Goal: Transaction & Acquisition: Subscribe to service/newsletter

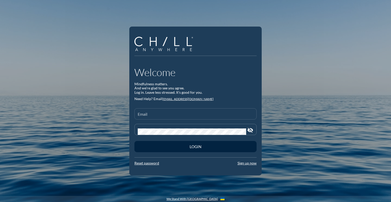
drag, startPoint x: 0, startPoint y: 0, endPoint x: 183, endPoint y: 115, distance: 216.3
click at [183, 115] on input "Email" at bounding box center [196, 116] width 116 height 6
type input "[EMAIL_ADDRESS][DOMAIN_NAME]"
click at [135, 141] on button "Login" at bounding box center [196, 146] width 122 height 11
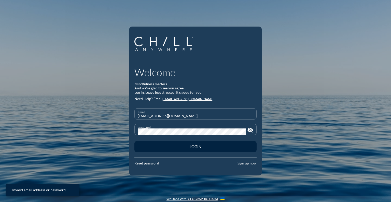
click at [243, 163] on link "Sign up now" at bounding box center [247, 163] width 19 height 4
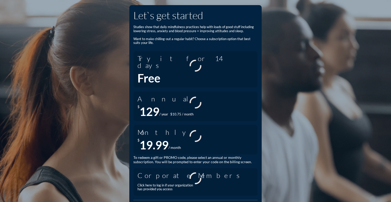
scroll to position [9, 0]
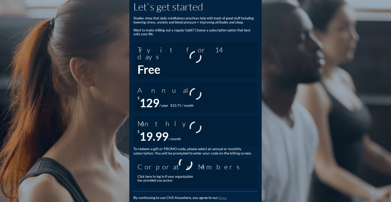
click at [196, 172] on div "Click here to log in if your organization has provided you access" at bounding box center [194, 178] width 112 height 12
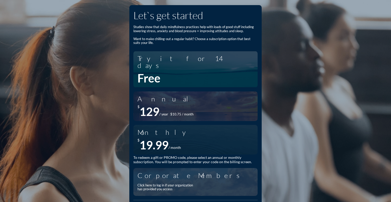
click at [187, 171] on div "Corporate Members" at bounding box center [194, 174] width 112 height 7
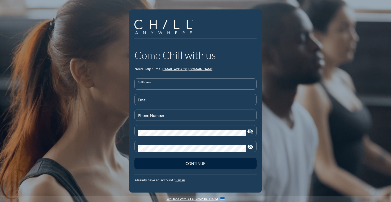
click at [155, 83] on input "Full Name" at bounding box center [196, 86] width 116 height 6
type input "[PERSON_NAME]"
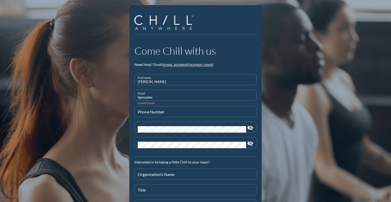
click at [189, 99] on input "tgonzales" at bounding box center [196, 97] width 116 height 6
type input "[EMAIL_ADDRESS][DOMAIN_NAME]"
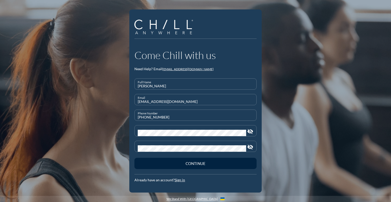
type input "[PHONE_NUMBER]"
click at [179, 136] on div at bounding box center [196, 137] width 116 height 3
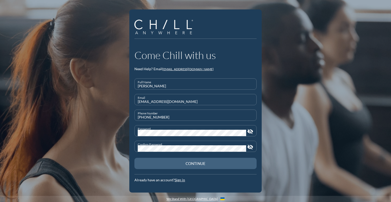
click at [180, 162] on div "Continue" at bounding box center [195, 163] width 104 height 5
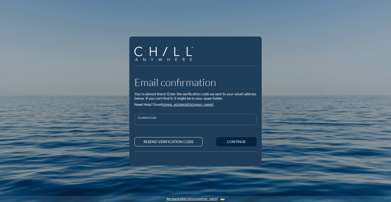
click at [176, 124] on input "Confirm Code" at bounding box center [196, 121] width 116 height 6
click at [163, 120] on input "Confirm Code" at bounding box center [196, 121] width 116 height 6
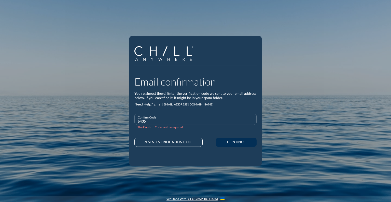
type input "6435"
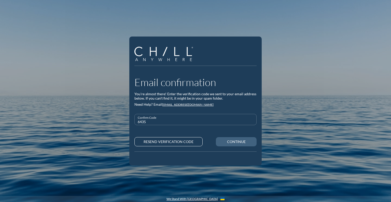
click at [245, 142] on div "Continue" at bounding box center [236, 141] width 23 height 4
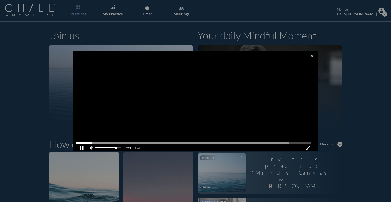
click at [80, 148] on pjsdiv at bounding box center [81, 147] width 9 height 9
